Goal: Consume media (video, audio)

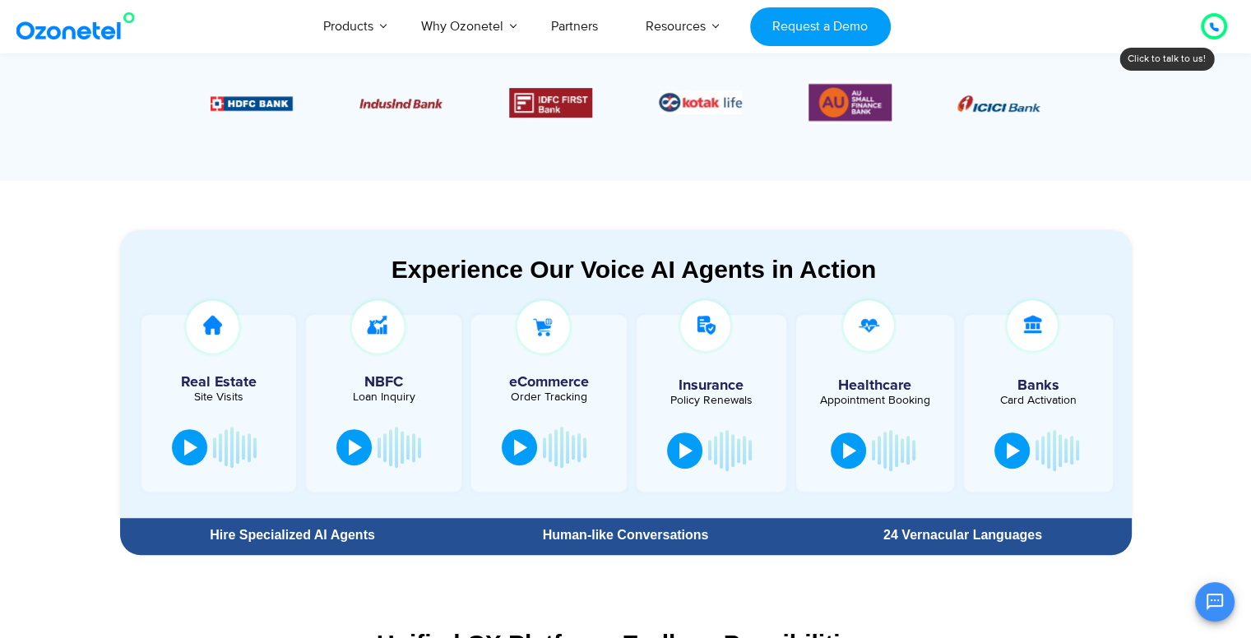
scroll to position [773, 0]
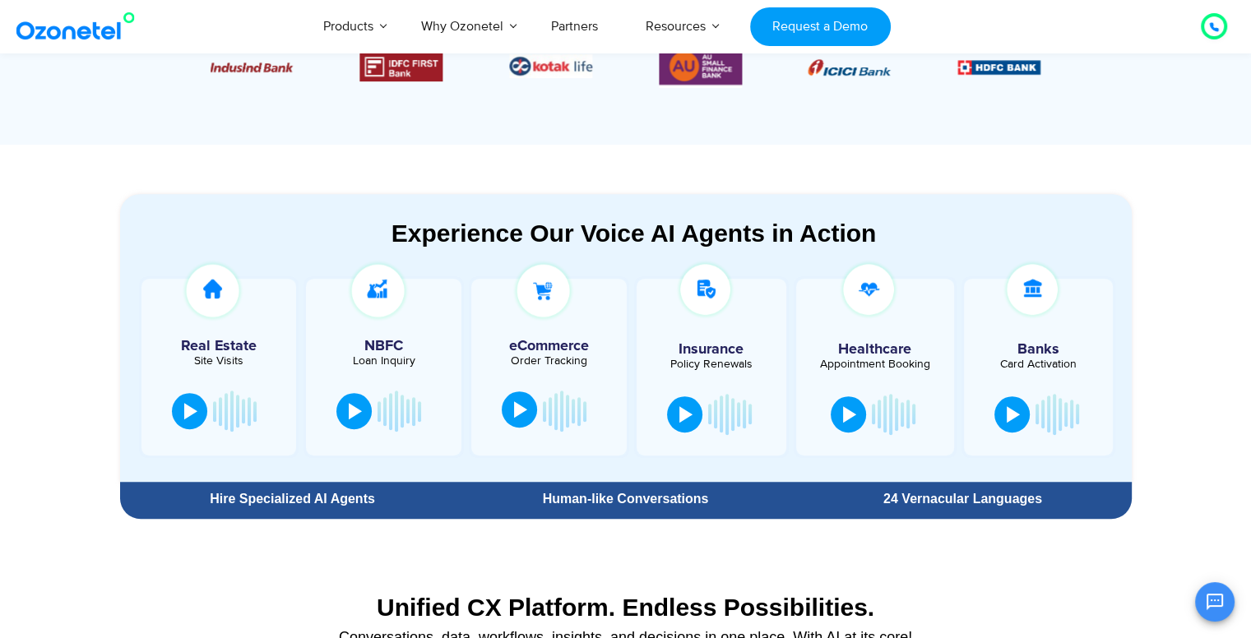
click at [527, 416] on button at bounding box center [519, 410] width 35 height 36
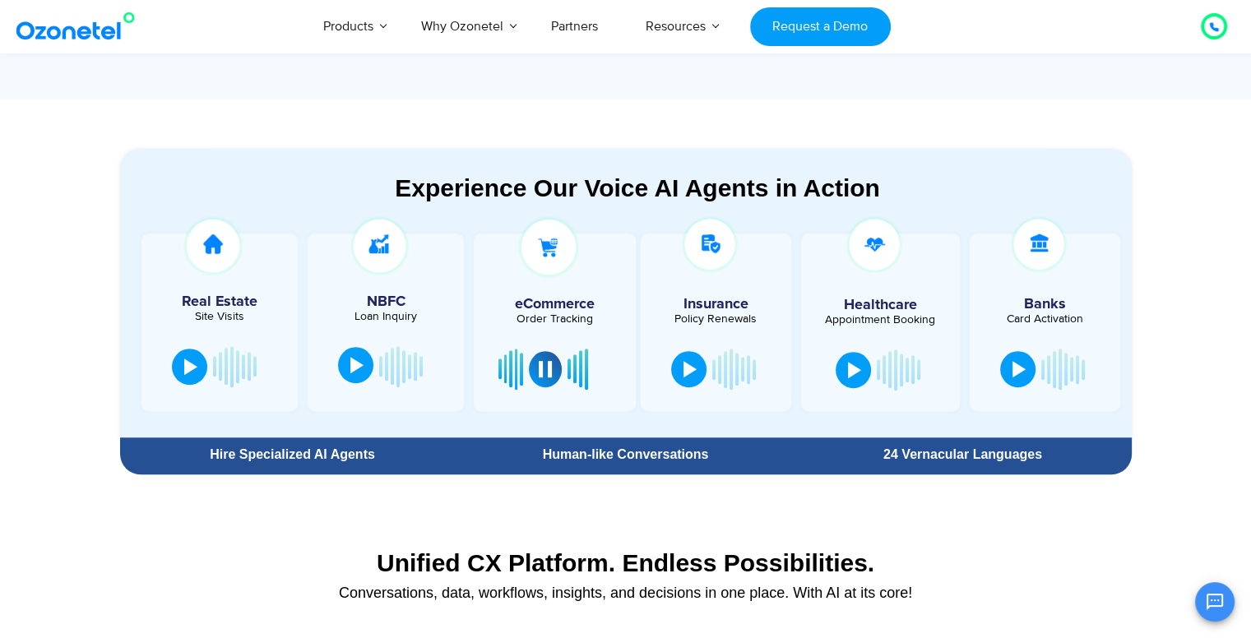
scroll to position [819, 0]
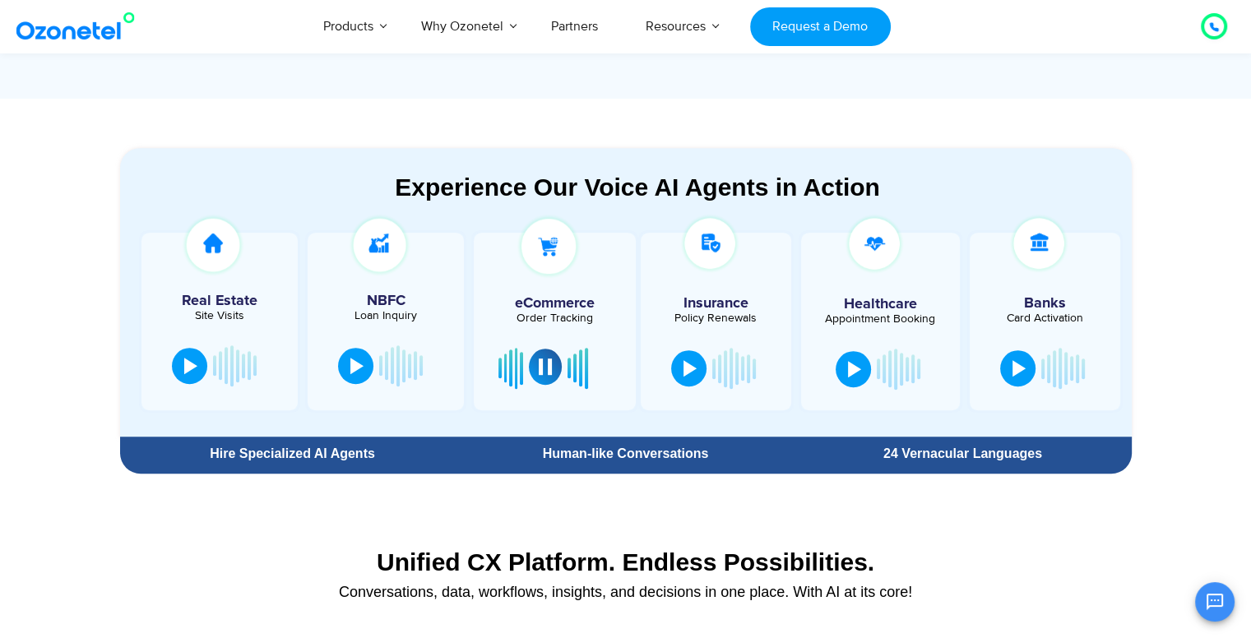
click at [554, 374] on button at bounding box center [545, 367] width 33 height 36
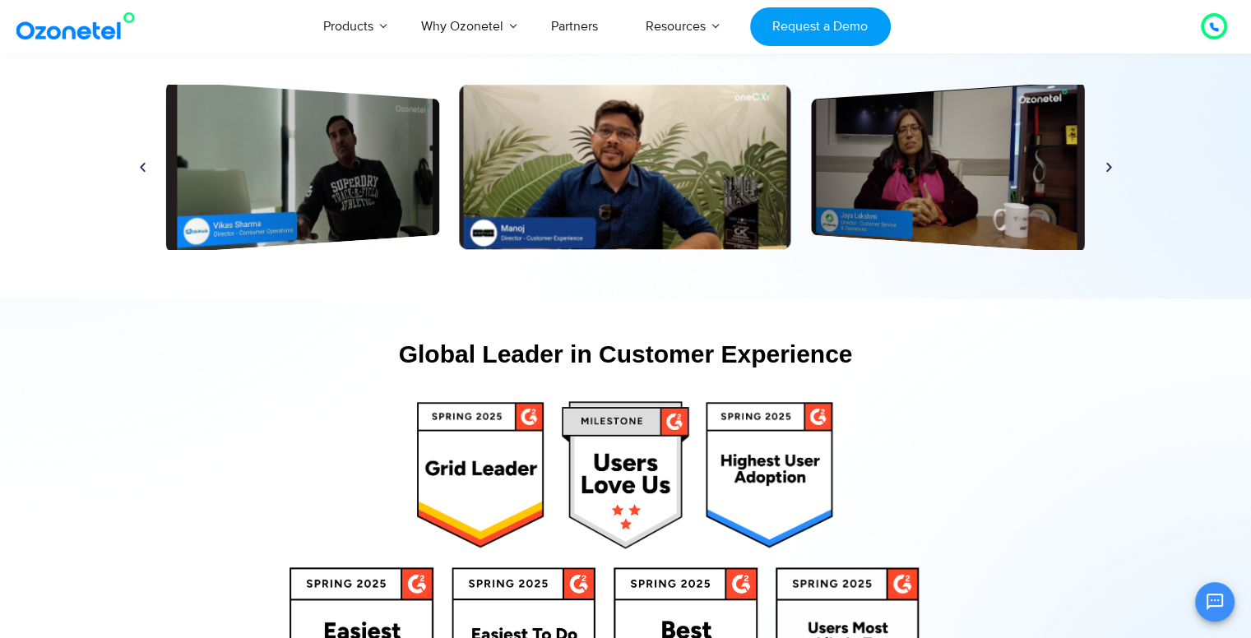
scroll to position [7914, 0]
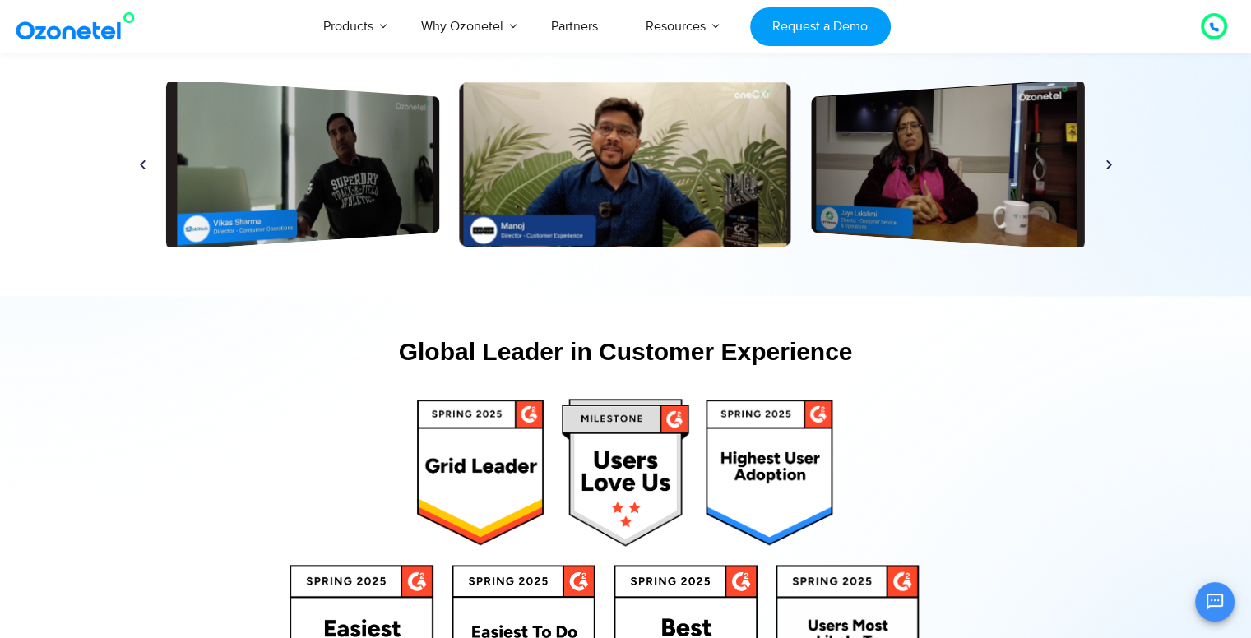
click at [341, 192] on div "Play" at bounding box center [303, 164] width 274 height 173
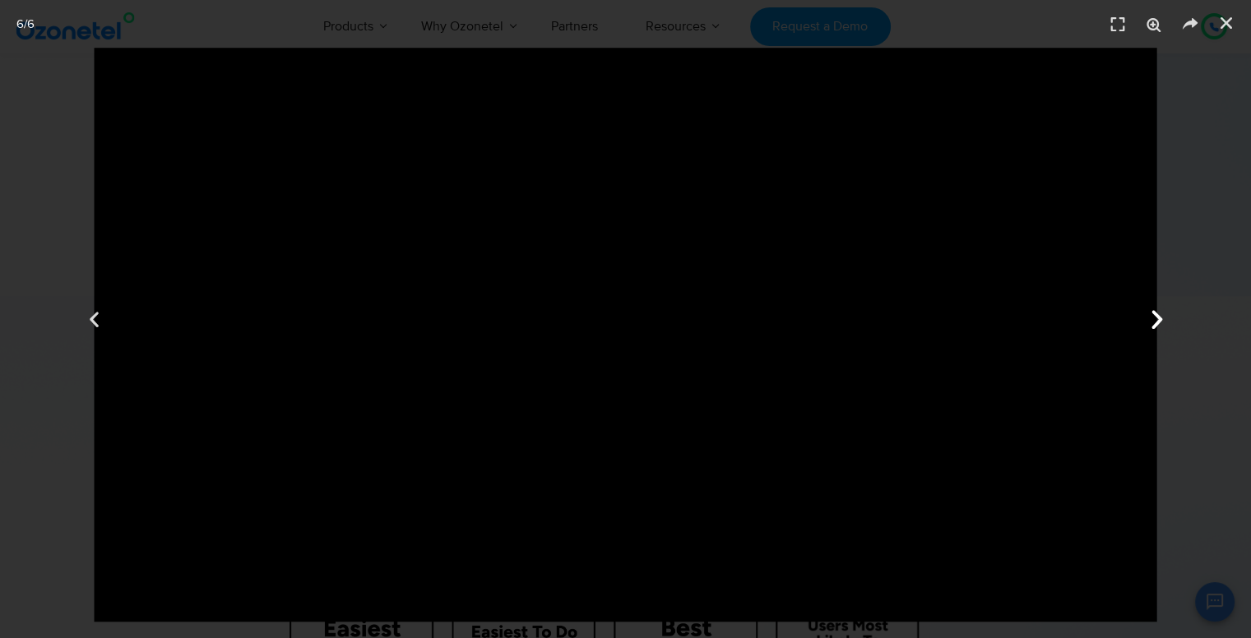
click at [1138, 316] on div "Next" at bounding box center [1158, 319] width 188 height 638
click at [102, 323] on icon "Previous slide" at bounding box center [93, 319] width 25 height 25
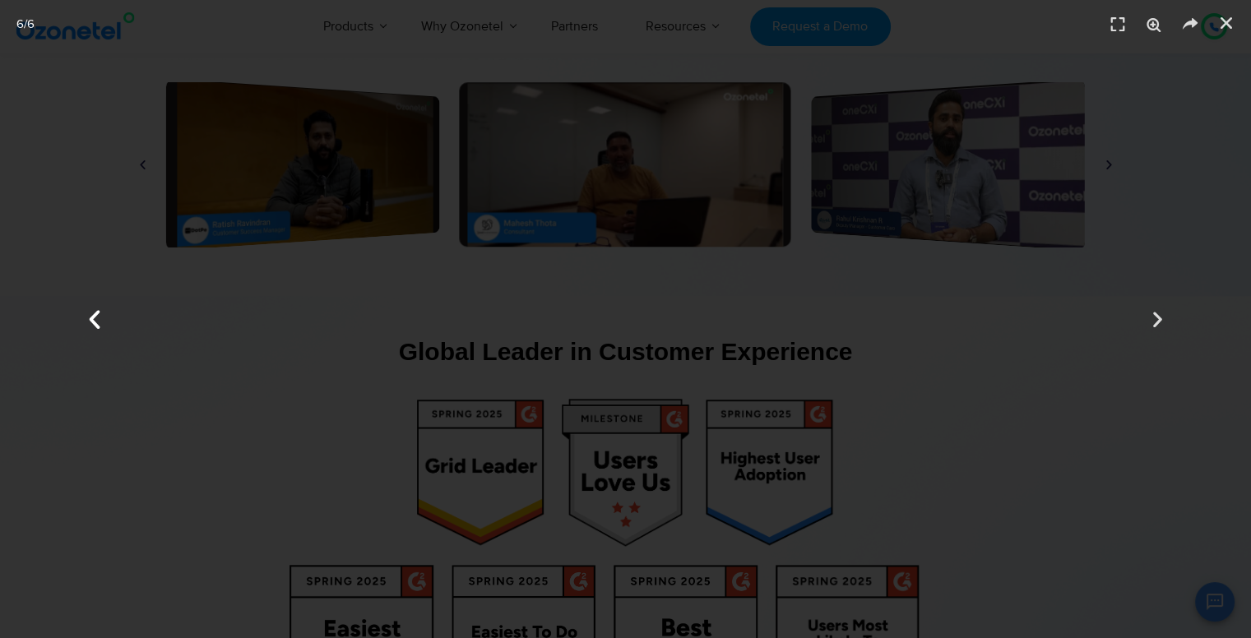
click at [82, 322] on icon "Previous slide" at bounding box center [93, 319] width 25 height 25
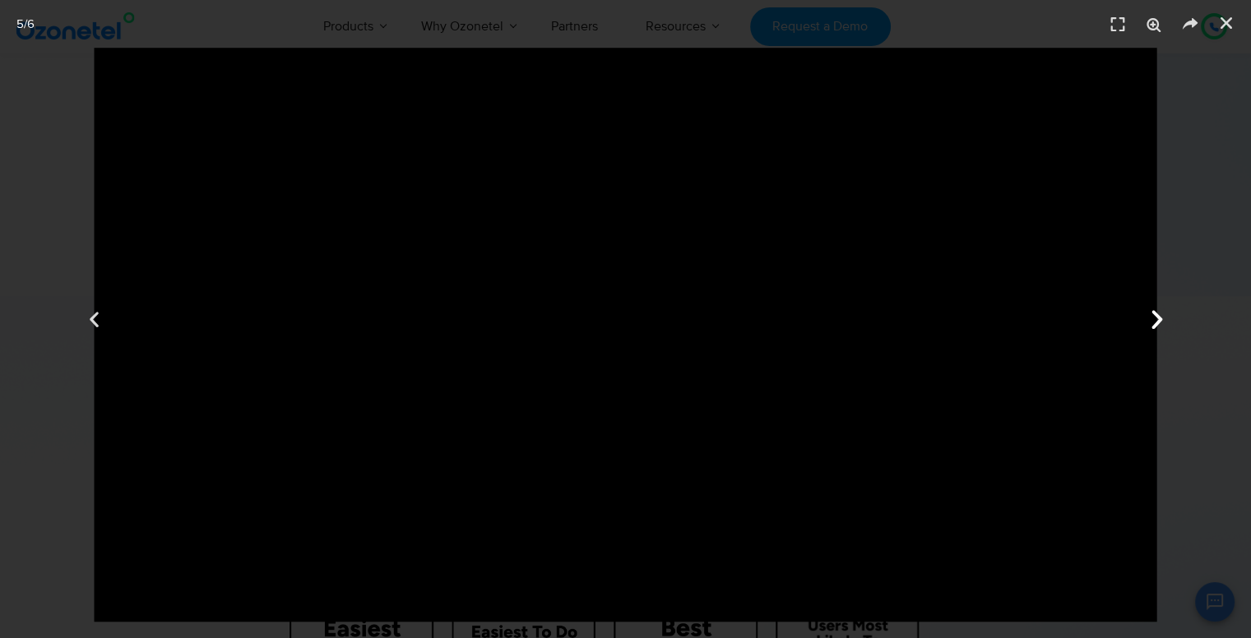
click at [1070, 549] on div "Next" at bounding box center [1158, 319] width 188 height 638
click at [92, 307] on icon "Previous slide" at bounding box center [93, 319] width 25 height 25
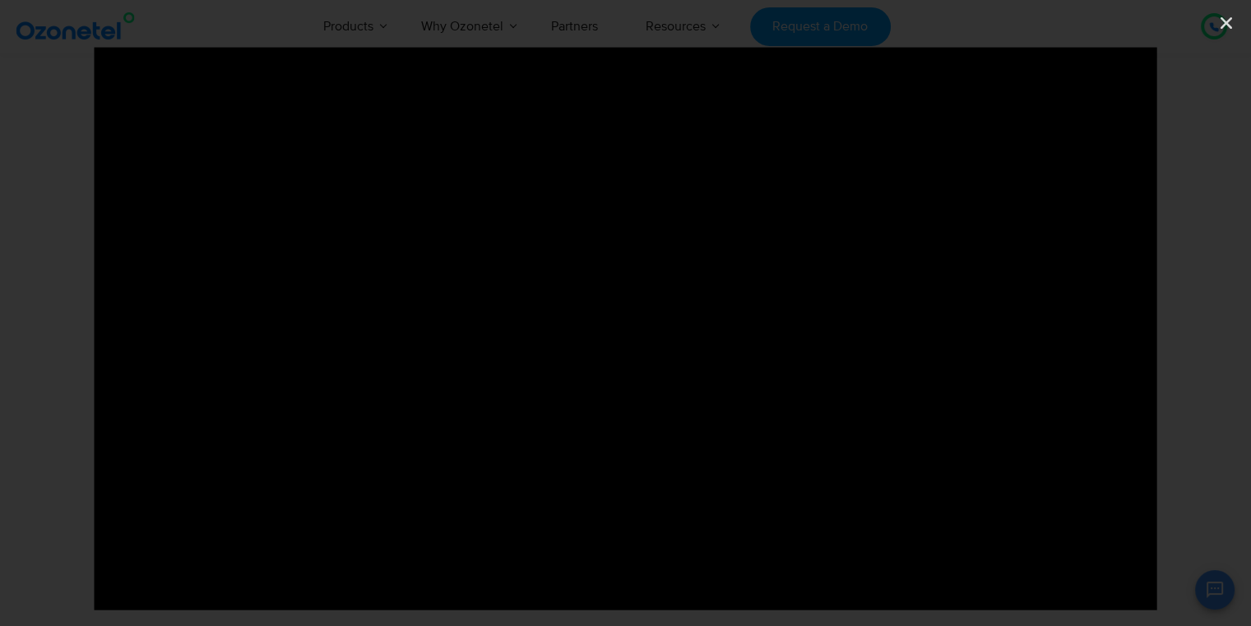
scroll to position [0, 0]
click at [1155, 317] on icon "Next slide" at bounding box center [1157, 313] width 25 height 25
